Goal: Download file/media

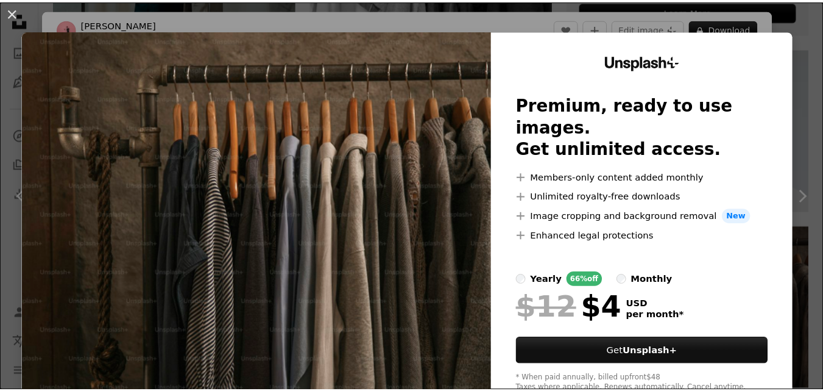
scroll to position [98, 0]
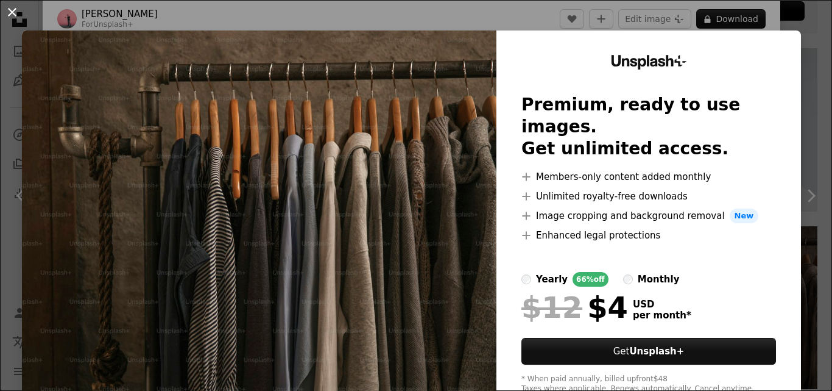
click at [10, 8] on button "An X shape" at bounding box center [12, 12] width 15 height 15
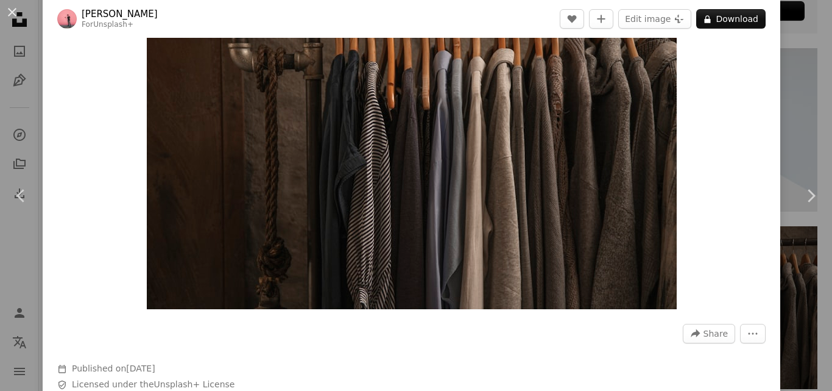
click at [10, 8] on button "An X shape" at bounding box center [12, 12] width 15 height 15
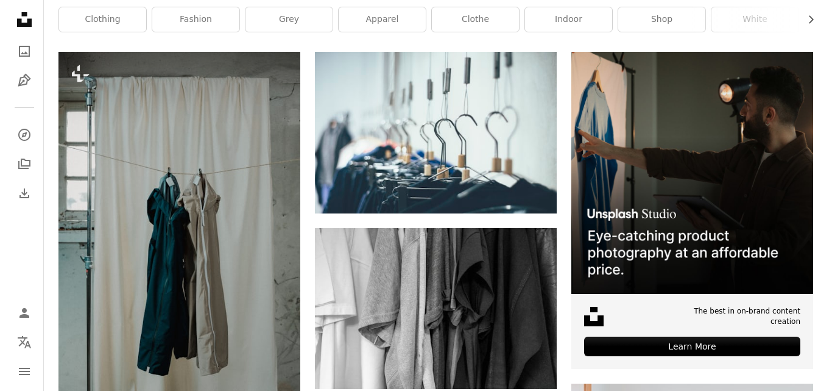
scroll to position [250, 0]
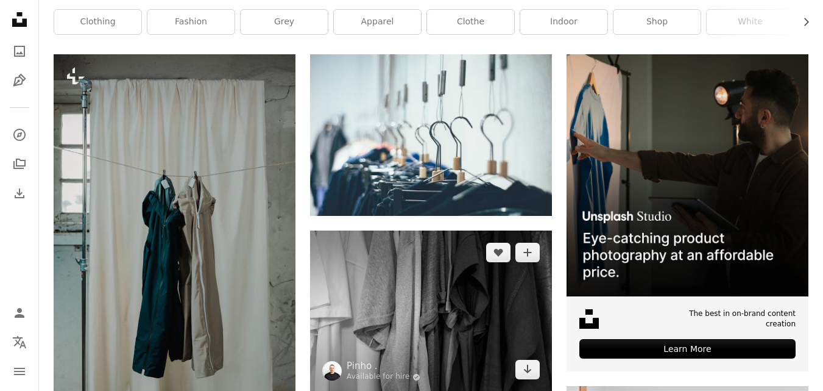
click at [384, 323] on img at bounding box center [431, 310] width 242 height 161
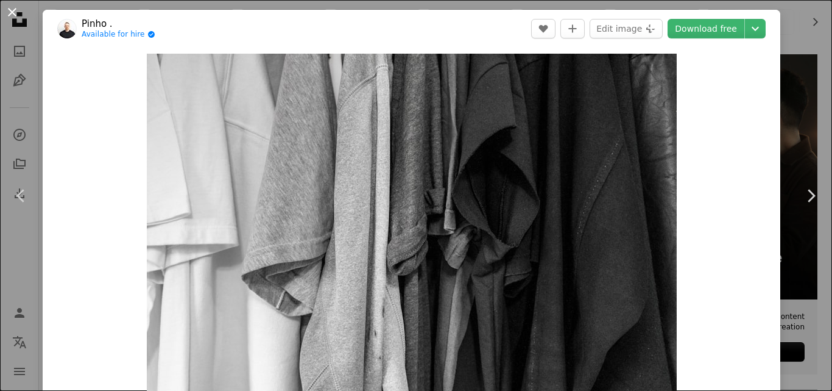
click at [11, 18] on button "An X shape" at bounding box center [12, 12] width 15 height 15
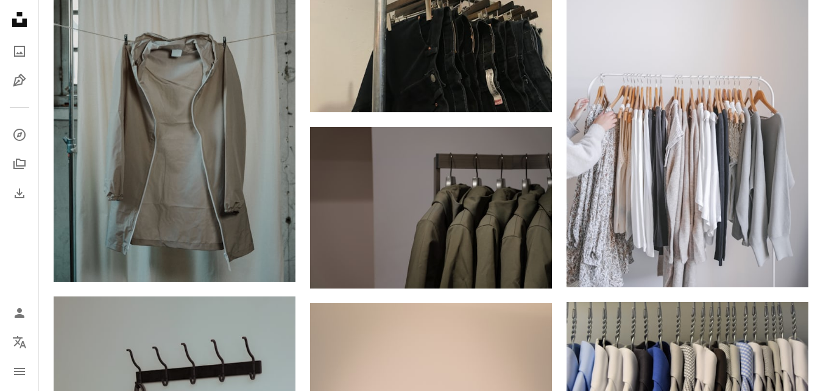
scroll to position [1288, 0]
